Goal: Transaction & Acquisition: Book appointment/travel/reservation

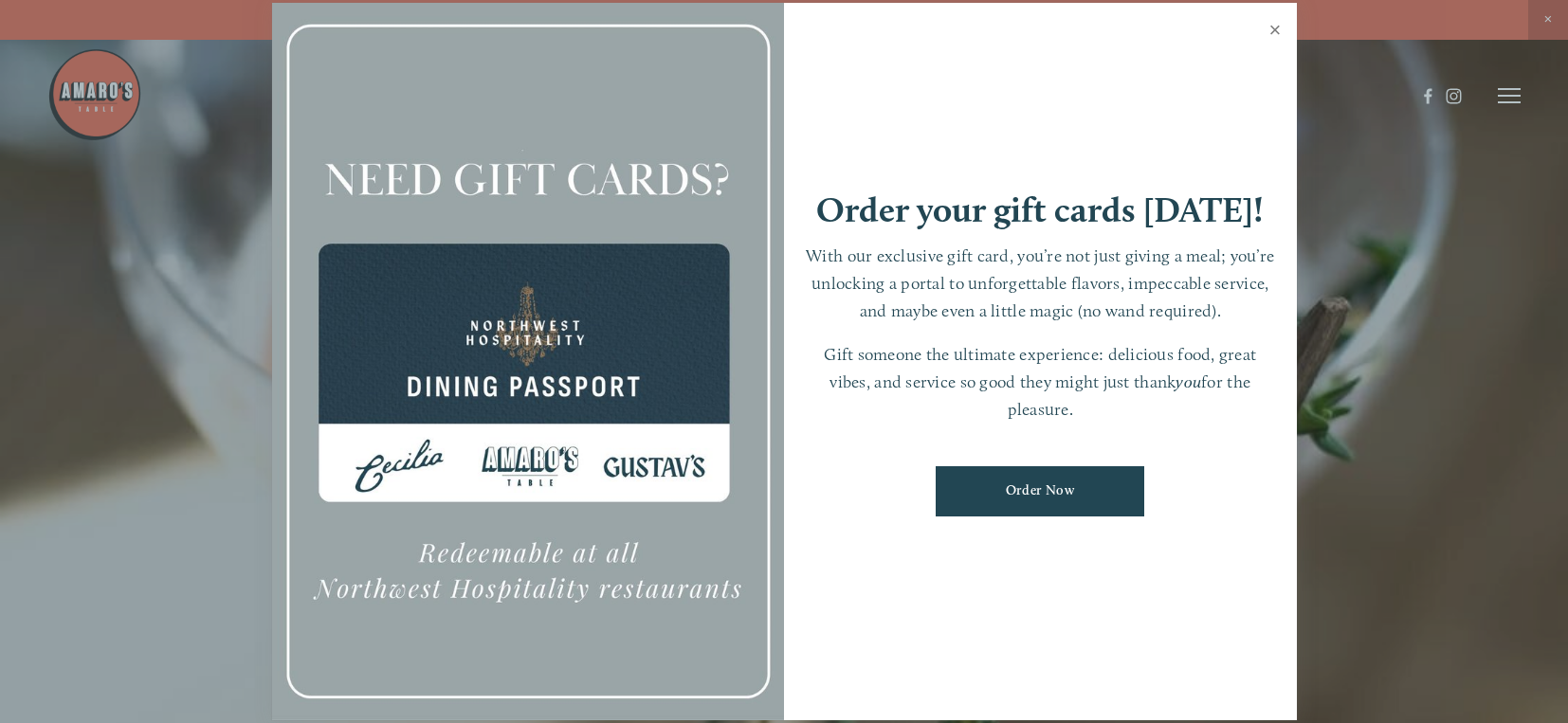
click at [1279, 28] on link "Close" at bounding box center [1276, 32] width 37 height 53
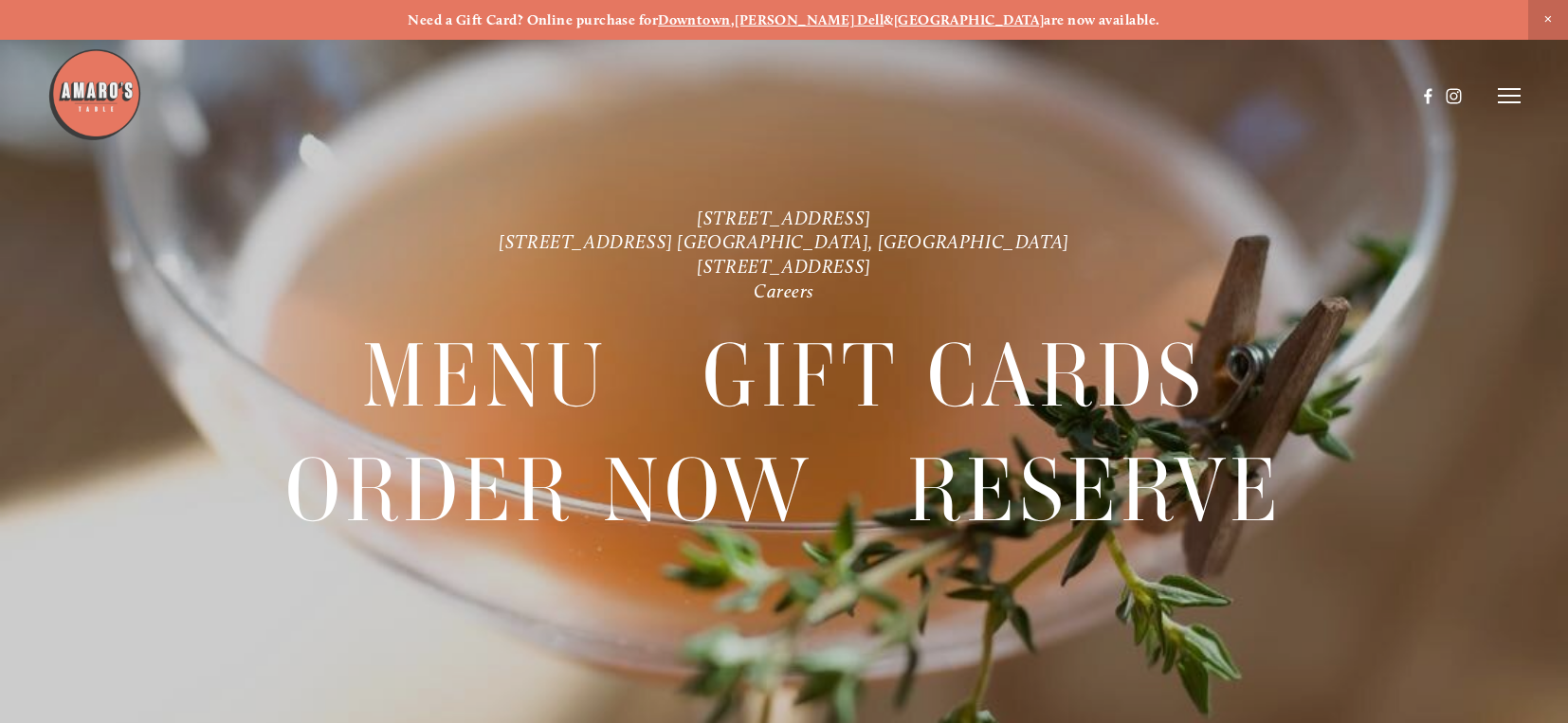
click at [1506, 93] on icon at bounding box center [1509, 95] width 23 height 17
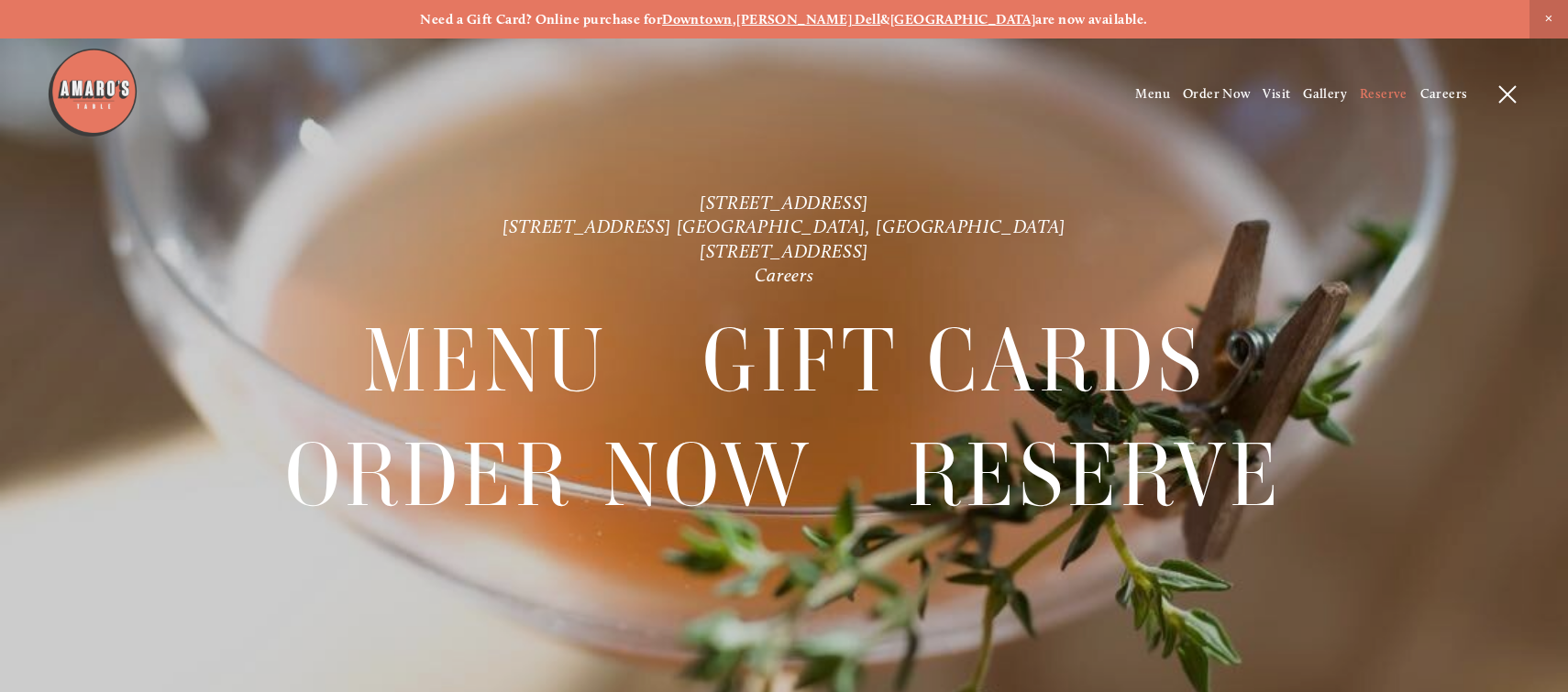
click at [1378, 94] on span "Reserve" at bounding box center [1383, 94] width 47 height 15
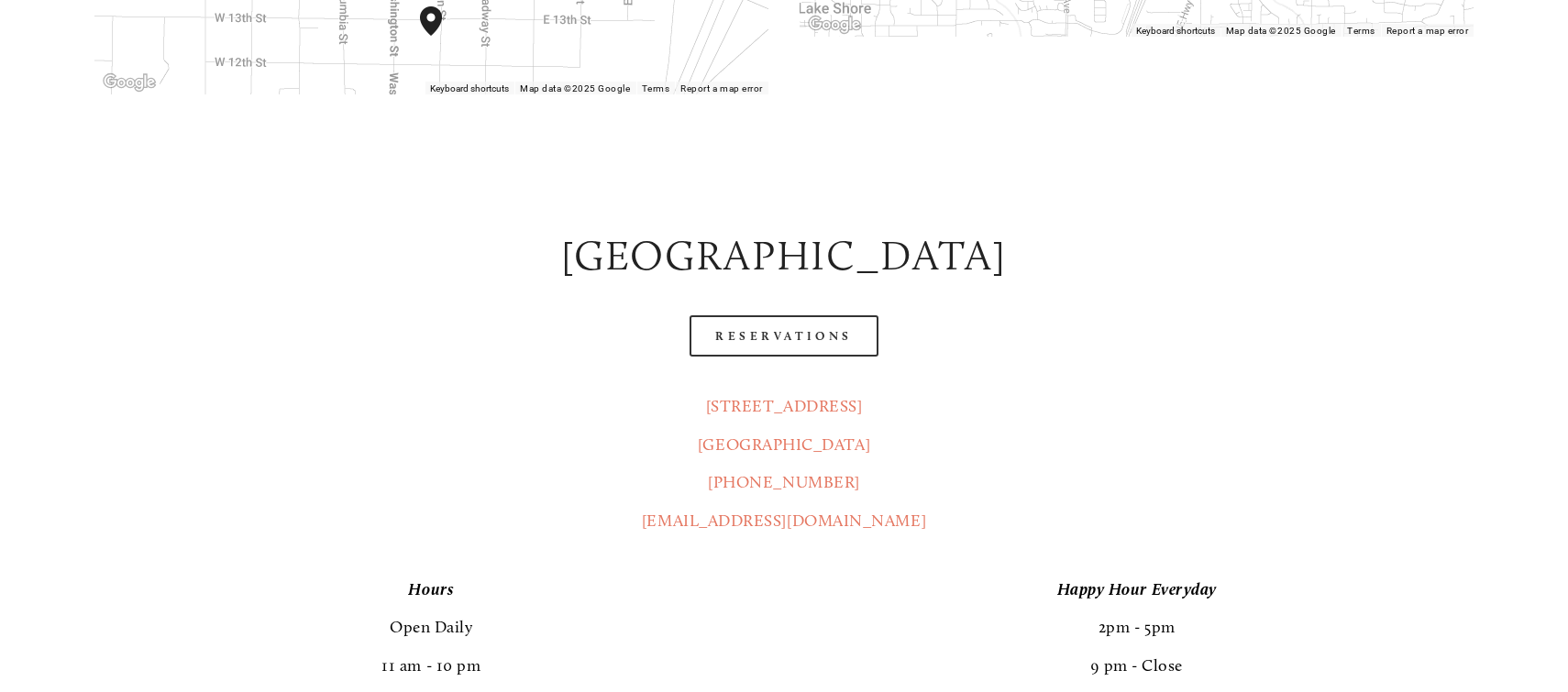
scroll to position [881, 0]
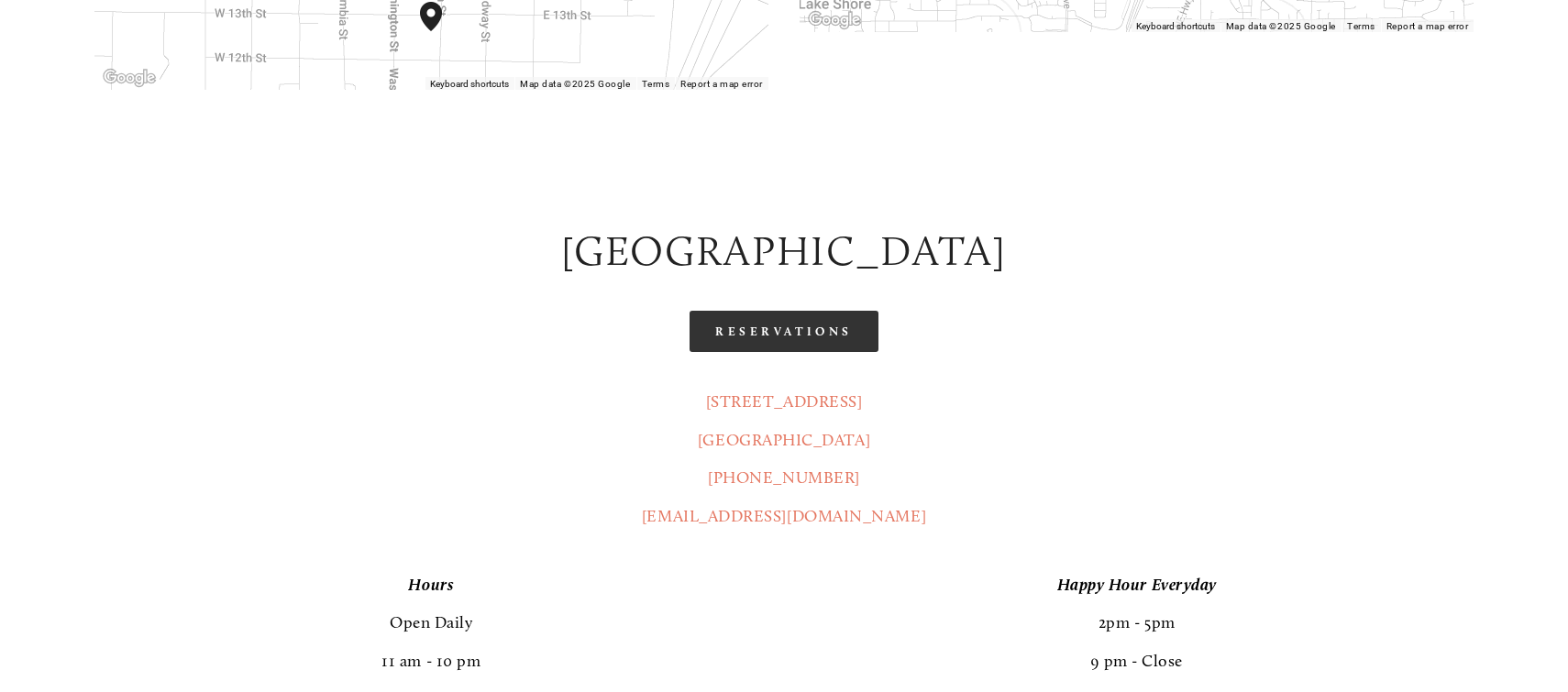
click at [810, 311] on link "Reservations" at bounding box center [784, 331] width 189 height 41
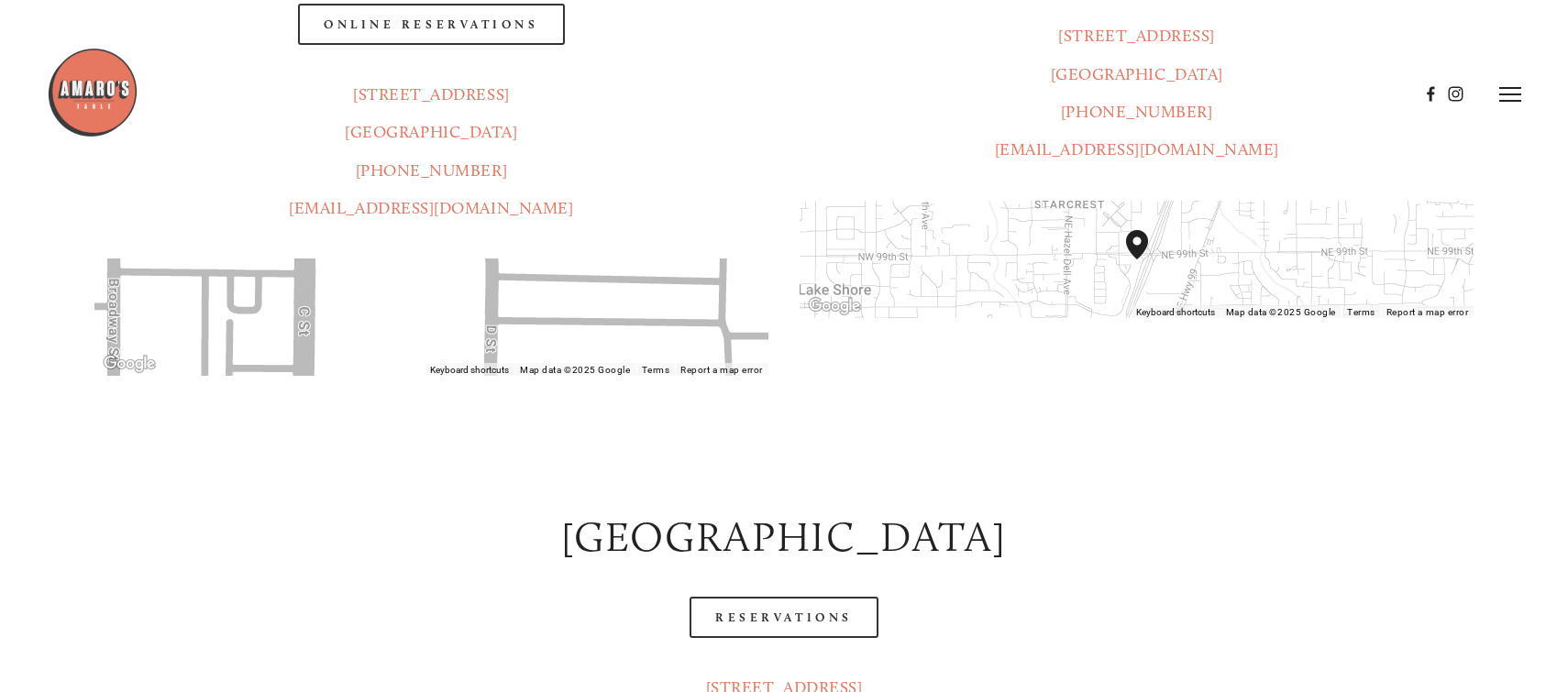
scroll to position [340, 0]
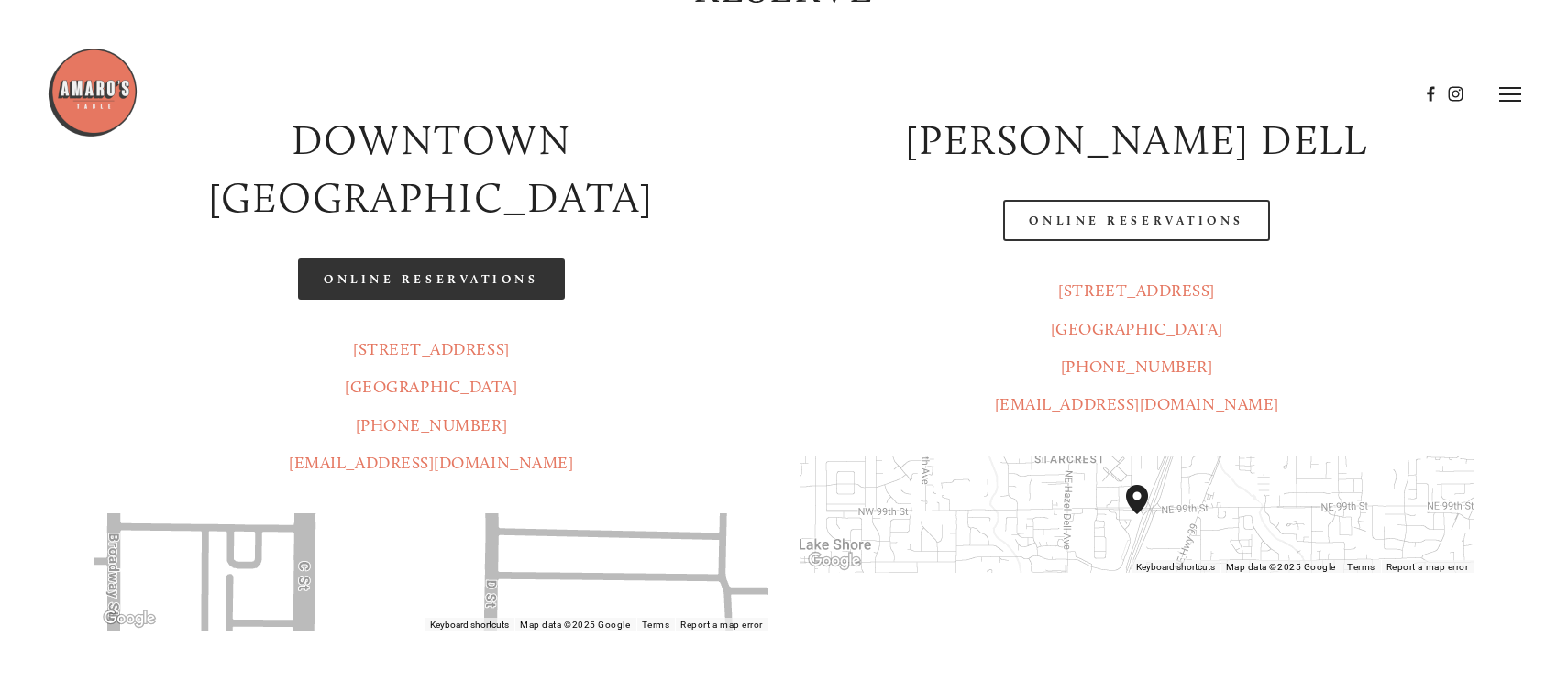
click at [434, 259] on link "Online Reservations" at bounding box center [431, 279] width 266 height 41
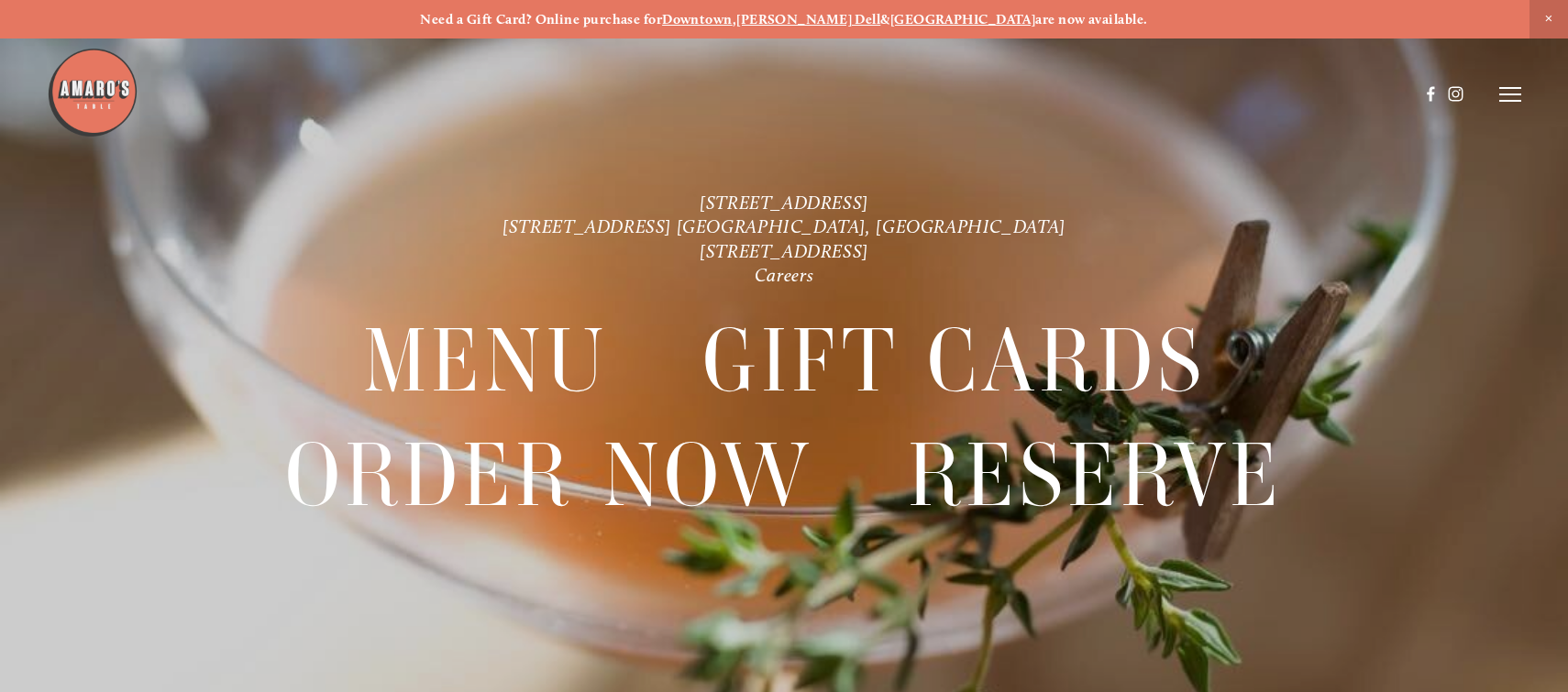
click at [114, 93] on img at bounding box center [92, 92] width 92 height 92
